Goal: Information Seeking & Learning: Learn about a topic

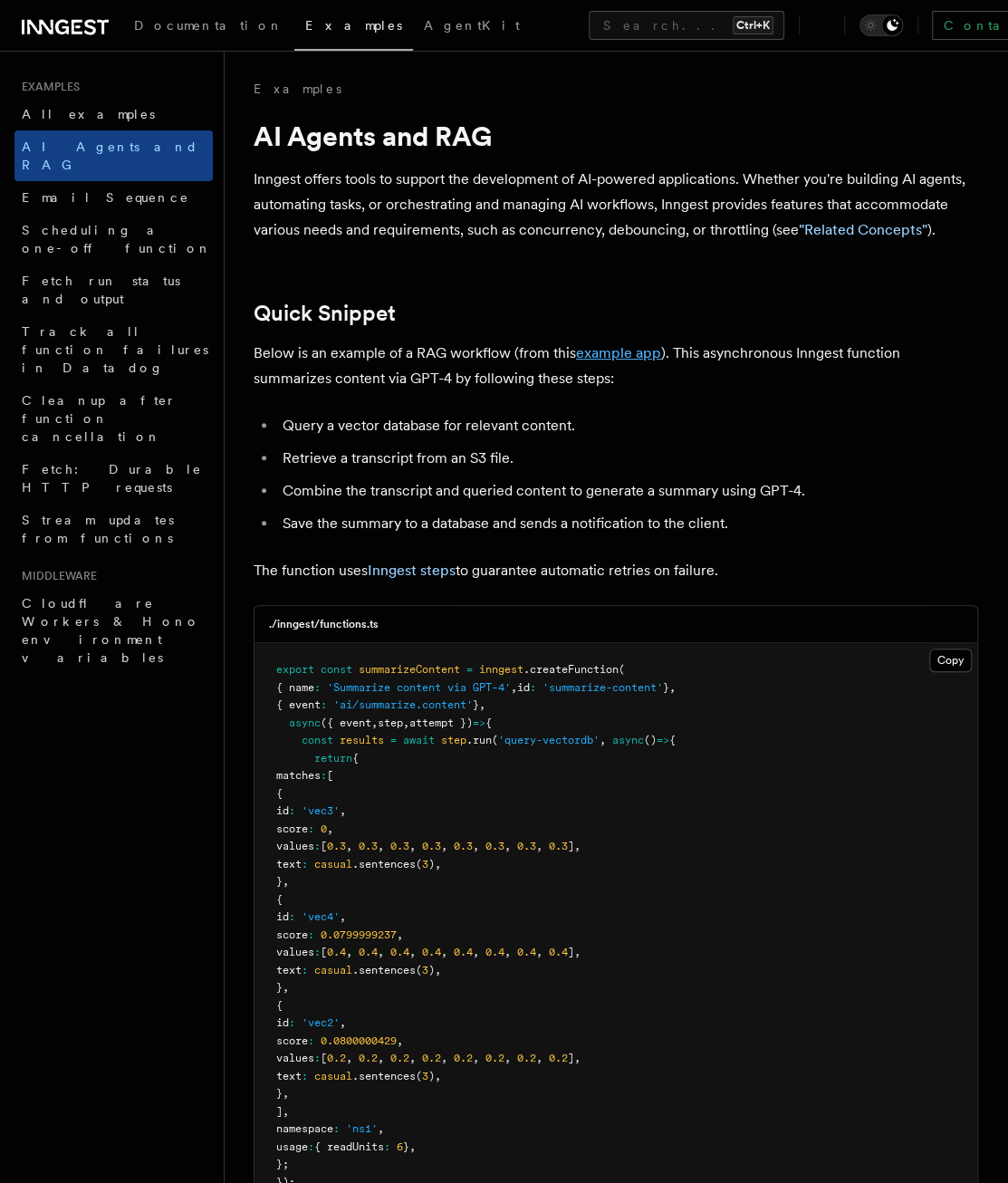
click at [606, 354] on link "example app" at bounding box center [618, 352] width 85 height 17
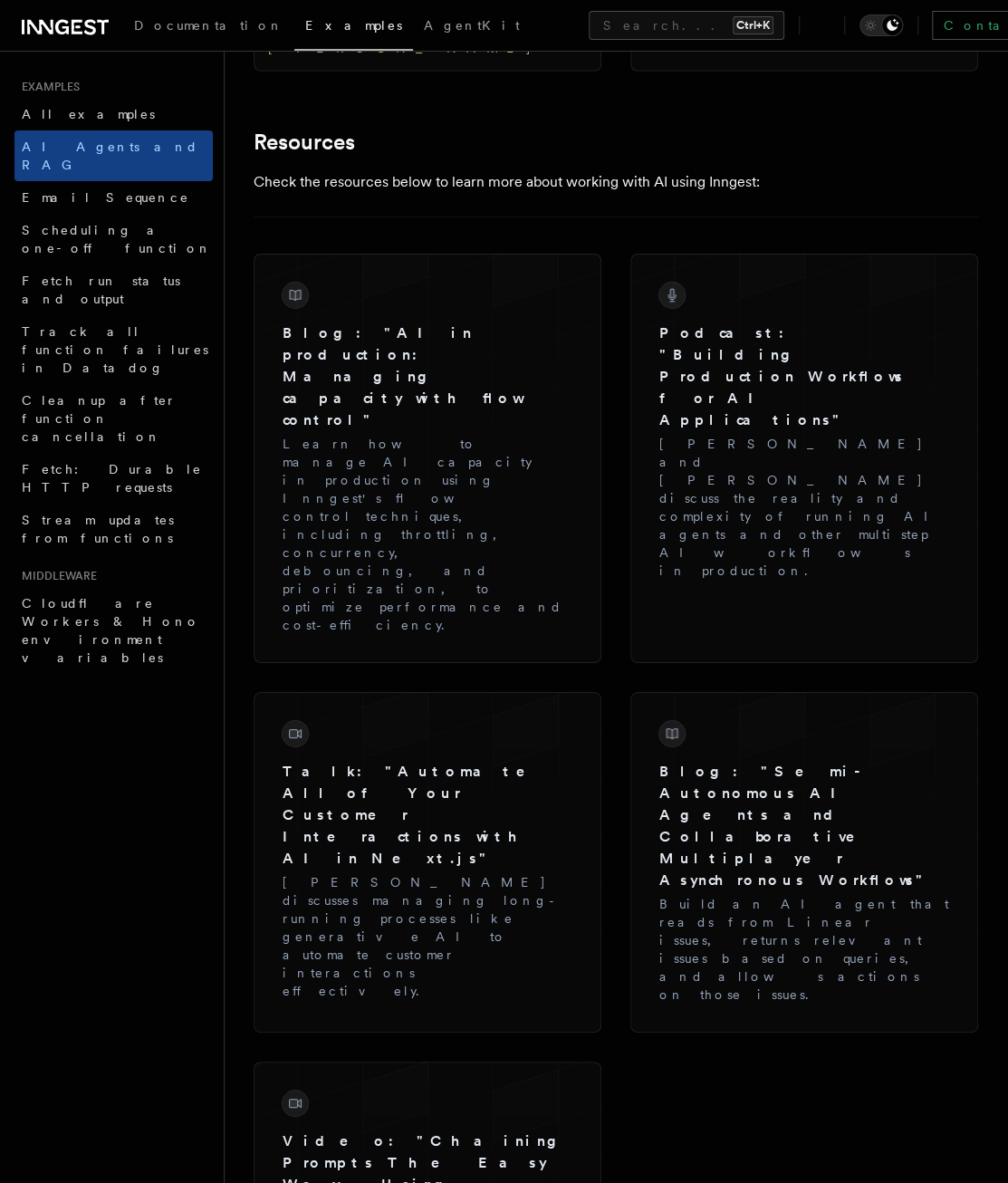
scroll to position [2794, 0]
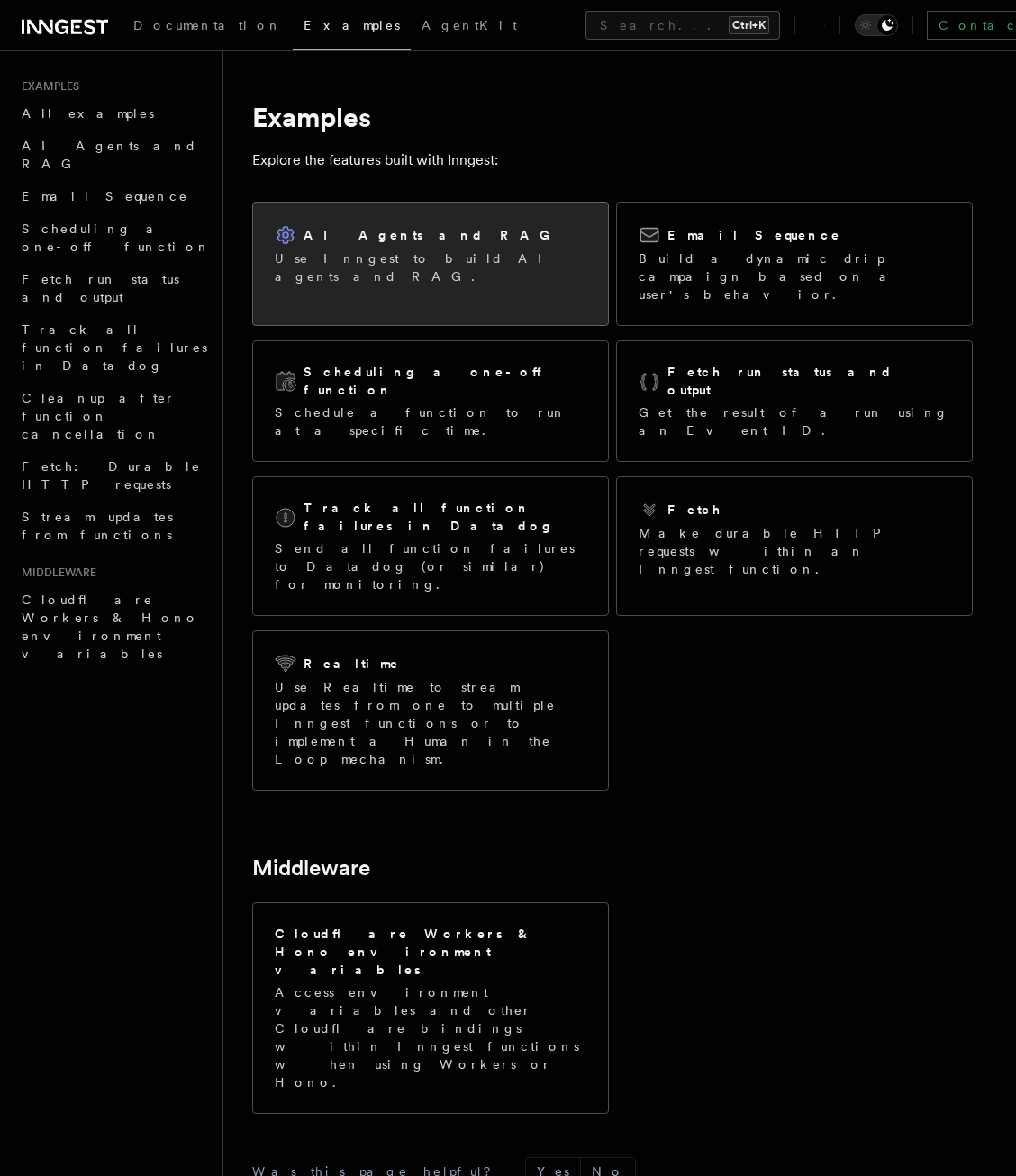
click at [440, 272] on div "AI Agents and RAG Use Inngest to build AI agents and RAG." at bounding box center [431, 254] width 355 height 104
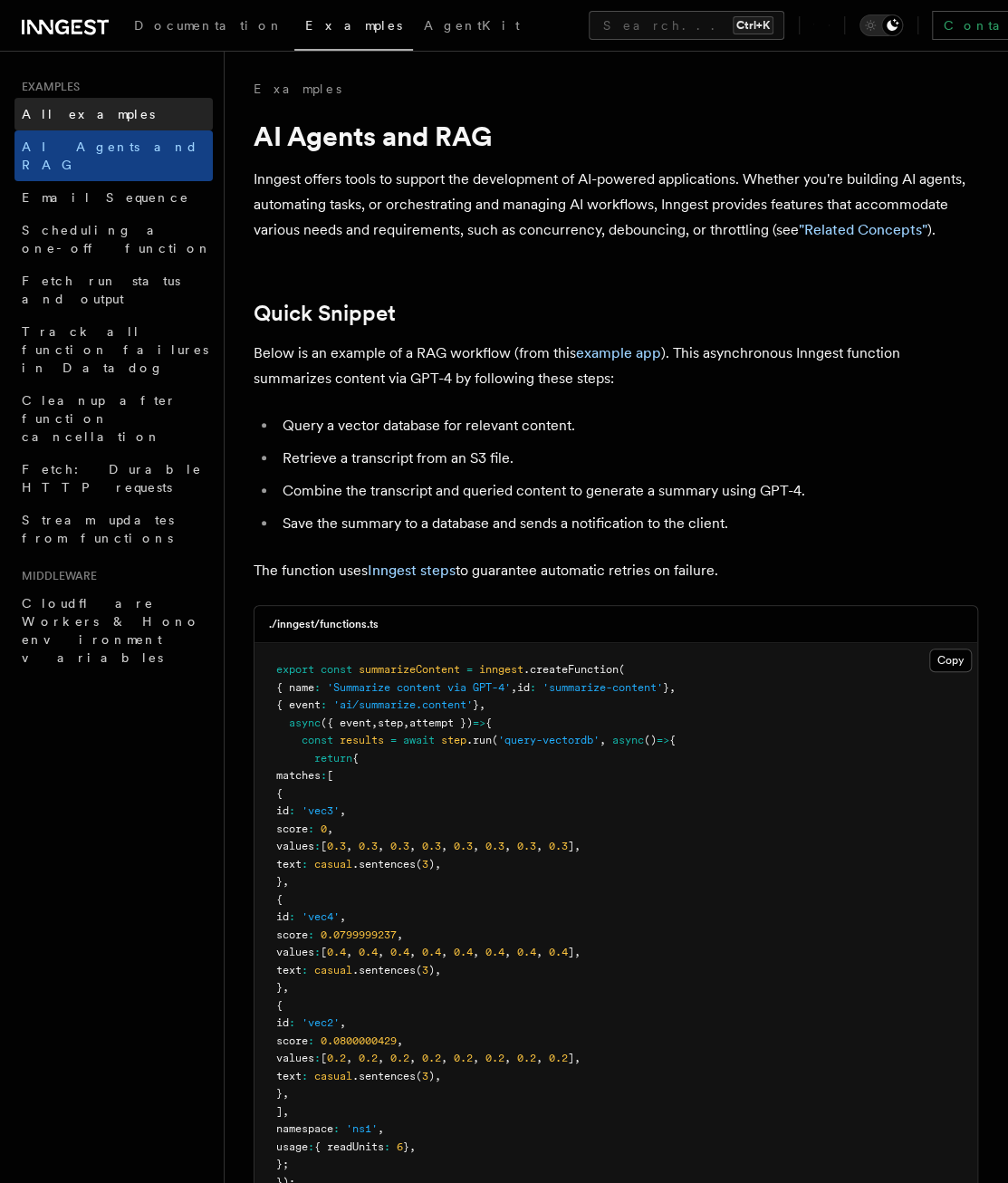
click at [102, 117] on link "All examples" at bounding box center [113, 114] width 199 height 33
